Goal: Information Seeking & Learning: Learn about a topic

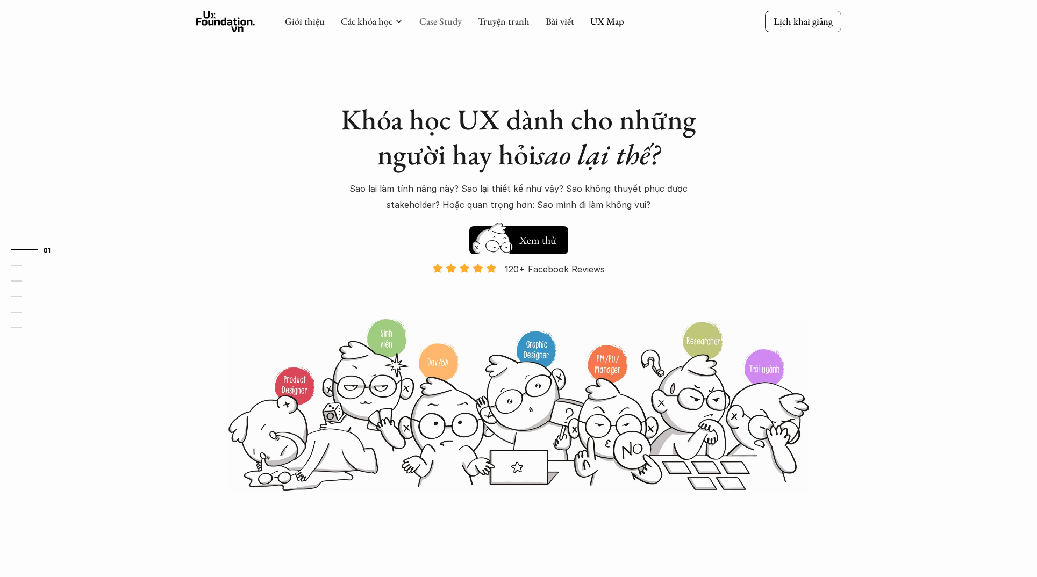
click at [438, 26] on link "Case Study" at bounding box center [440, 21] width 42 height 12
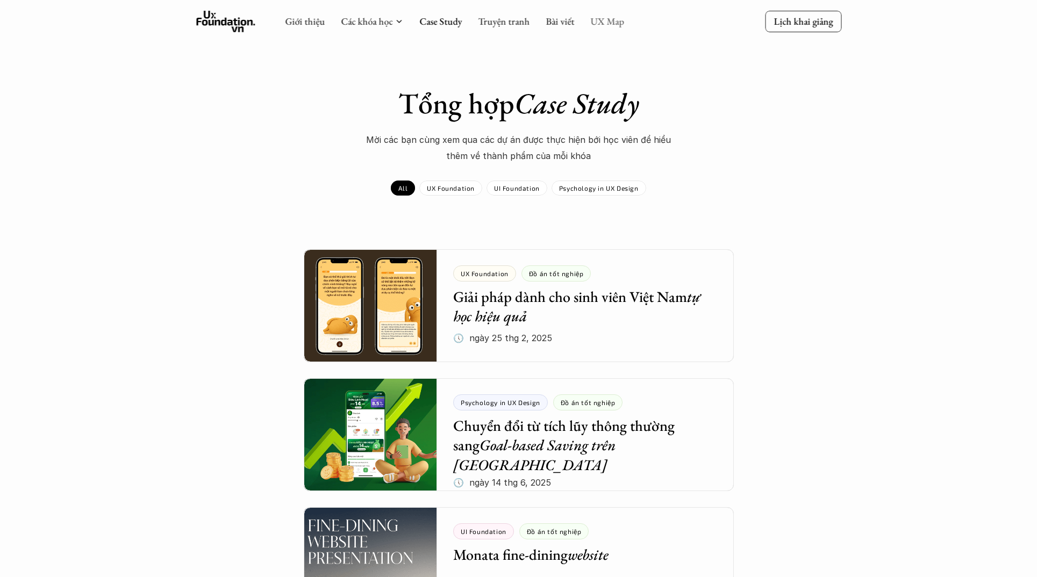
click at [615, 23] on link "UX Map" at bounding box center [607, 21] width 34 height 12
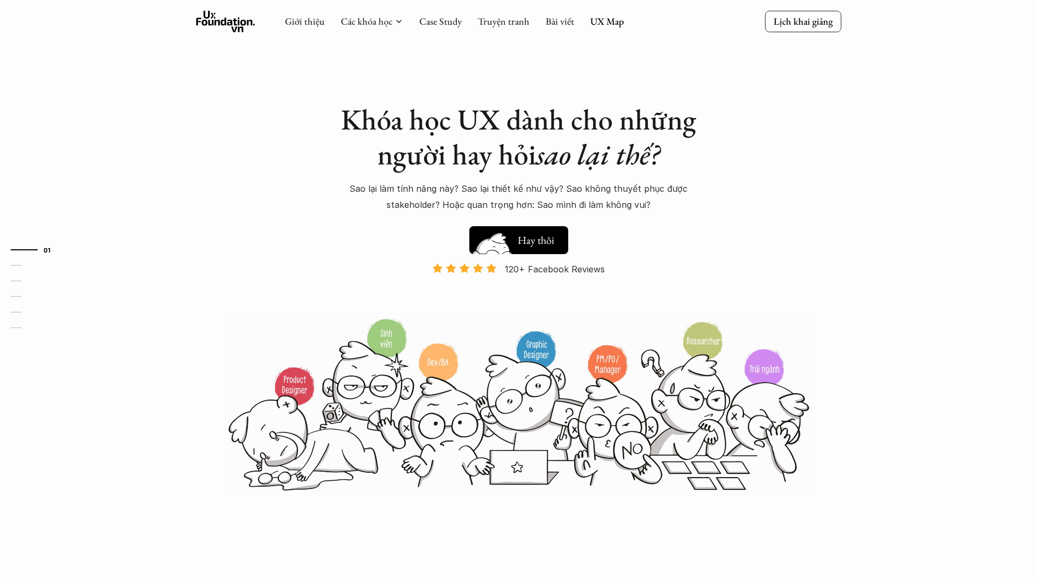
click at [543, 239] on h5 "Xem thử" at bounding box center [538, 242] width 40 height 15
click at [613, 17] on link "UX Map" at bounding box center [607, 21] width 34 height 12
click at [610, 22] on link "UX Map" at bounding box center [607, 21] width 34 height 12
click at [15, 325] on link "06" at bounding box center [36, 327] width 51 height 13
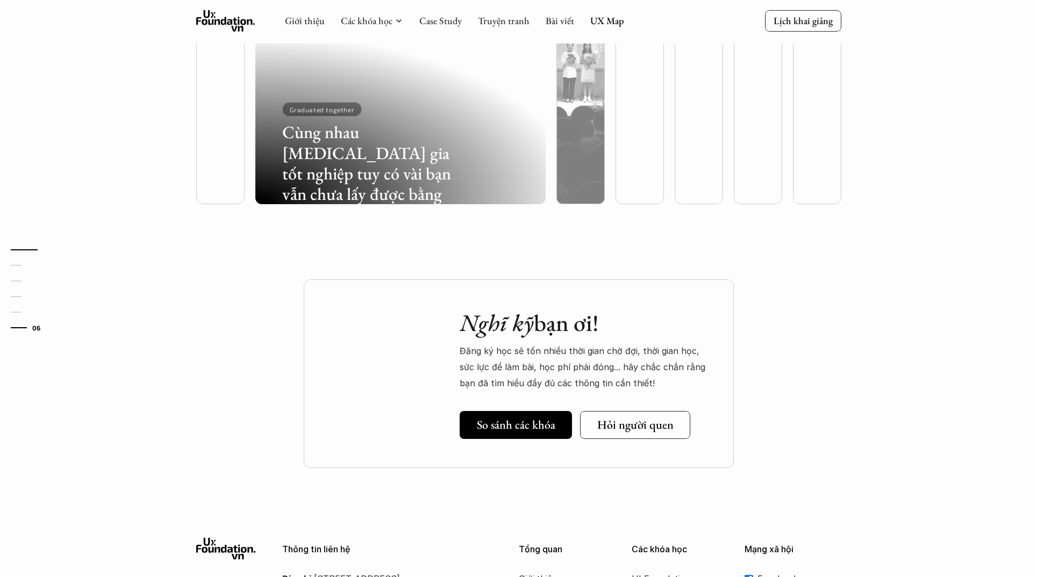
scroll to position [3177, 0]
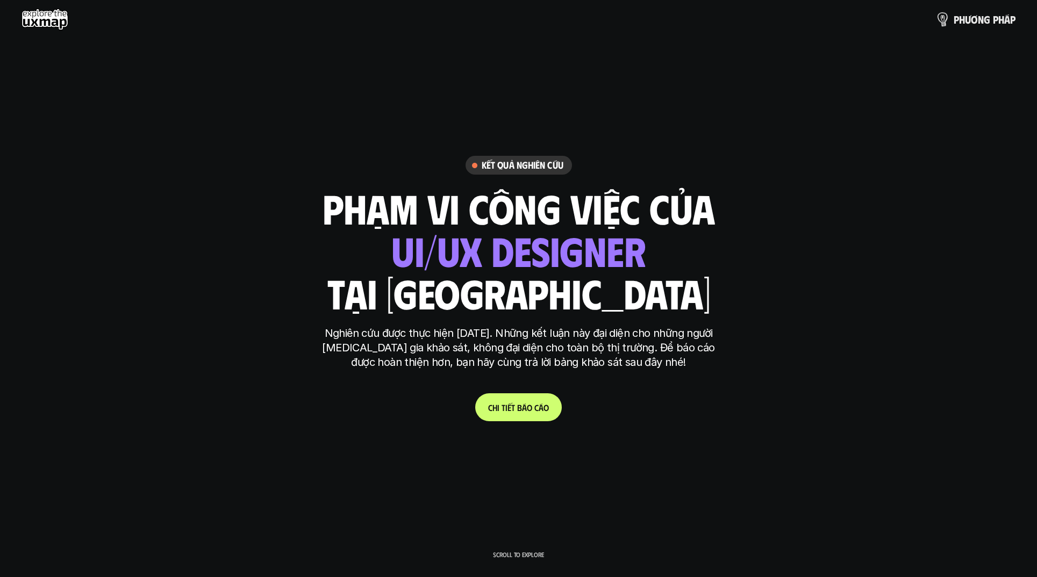
click at [962, 22] on p "p h ư ơ n g p h á p" at bounding box center [985, 19] width 62 height 12
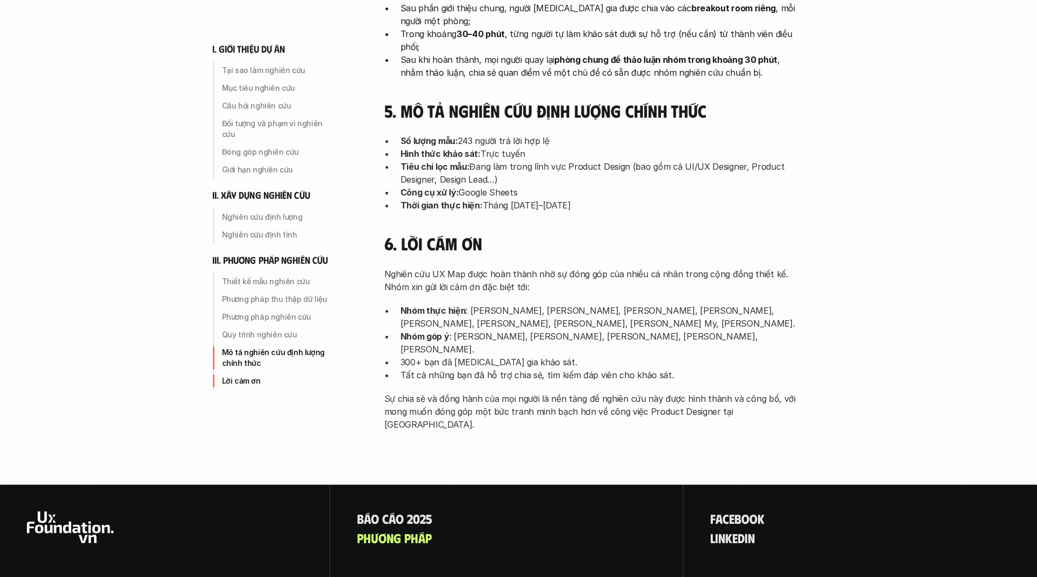
scroll to position [994, 0]
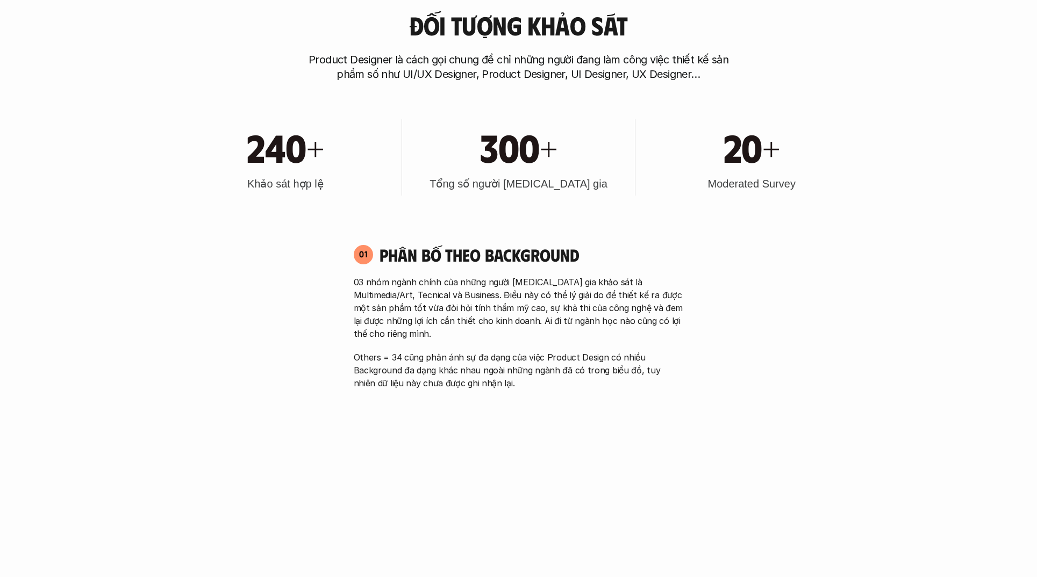
scroll to position [722, 0]
